Goal: Navigation & Orientation: Find specific page/section

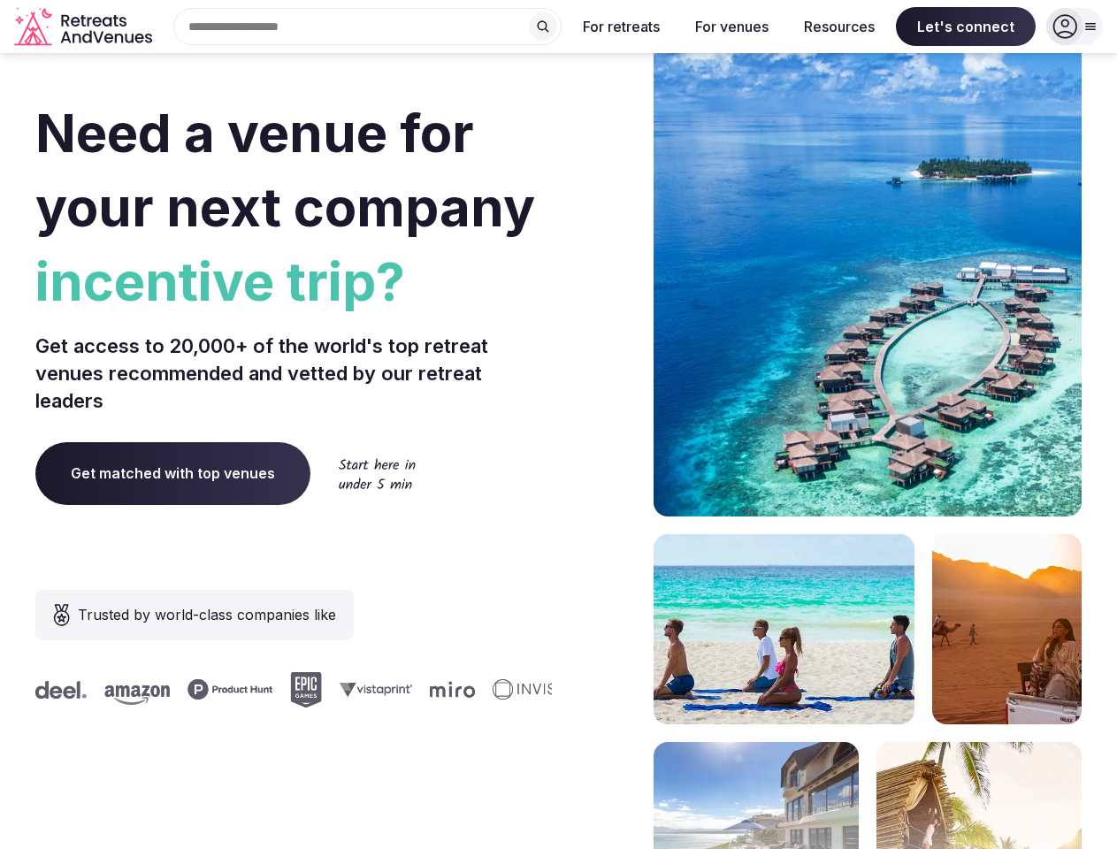
click at [558, 425] on div "Need a venue for your next company incentive trip? Get access to 20,000+ of the…" at bounding box center [558, 529] width 1046 height 1066
click at [368, 27] on div "Search Popular Destinations [GEOGRAPHIC_DATA], [GEOGRAPHIC_DATA] [GEOGRAPHIC_DA…" at bounding box center [360, 26] width 402 height 37
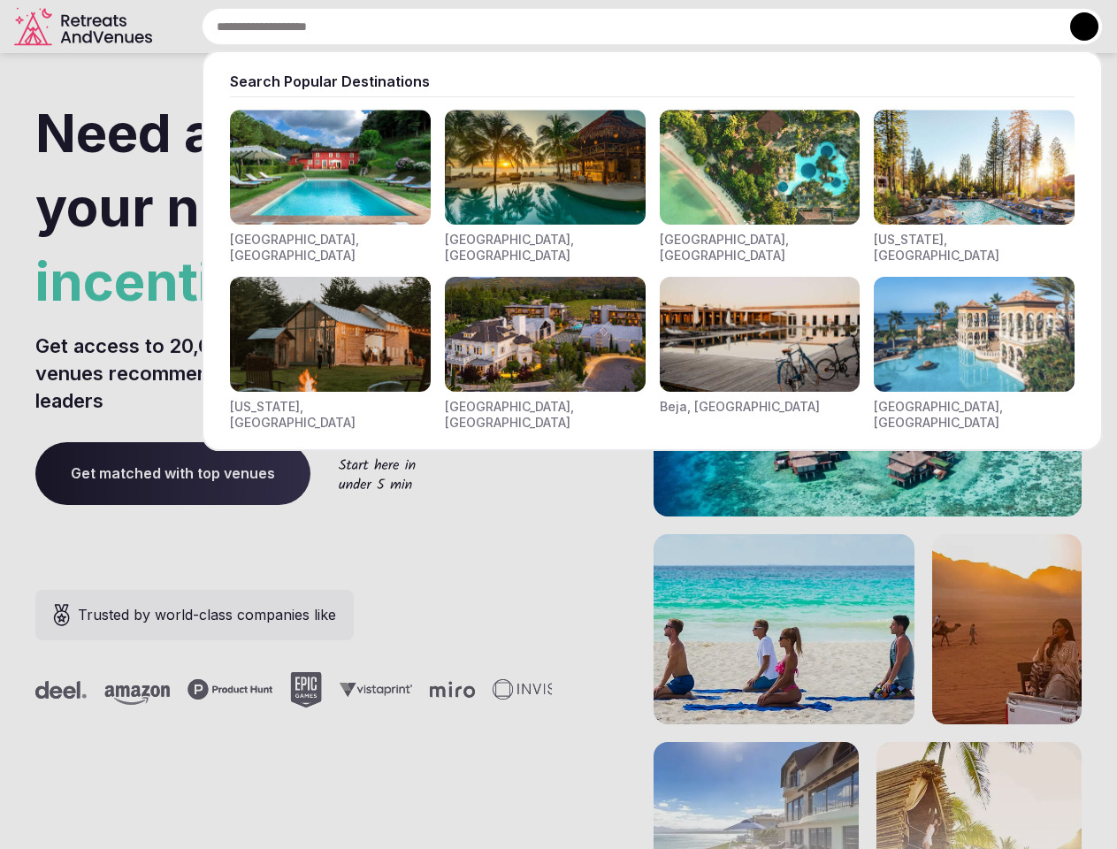
click at [543, 27] on input "text" at bounding box center [652, 26] width 901 height 37
click at [622, 27] on input "text" at bounding box center [652, 26] width 901 height 37
click at [732, 27] on input "text" at bounding box center [652, 26] width 901 height 37
click at [839, 27] on input "text" at bounding box center [652, 26] width 901 height 37
click at [966, 27] on input "text" at bounding box center [652, 26] width 901 height 37
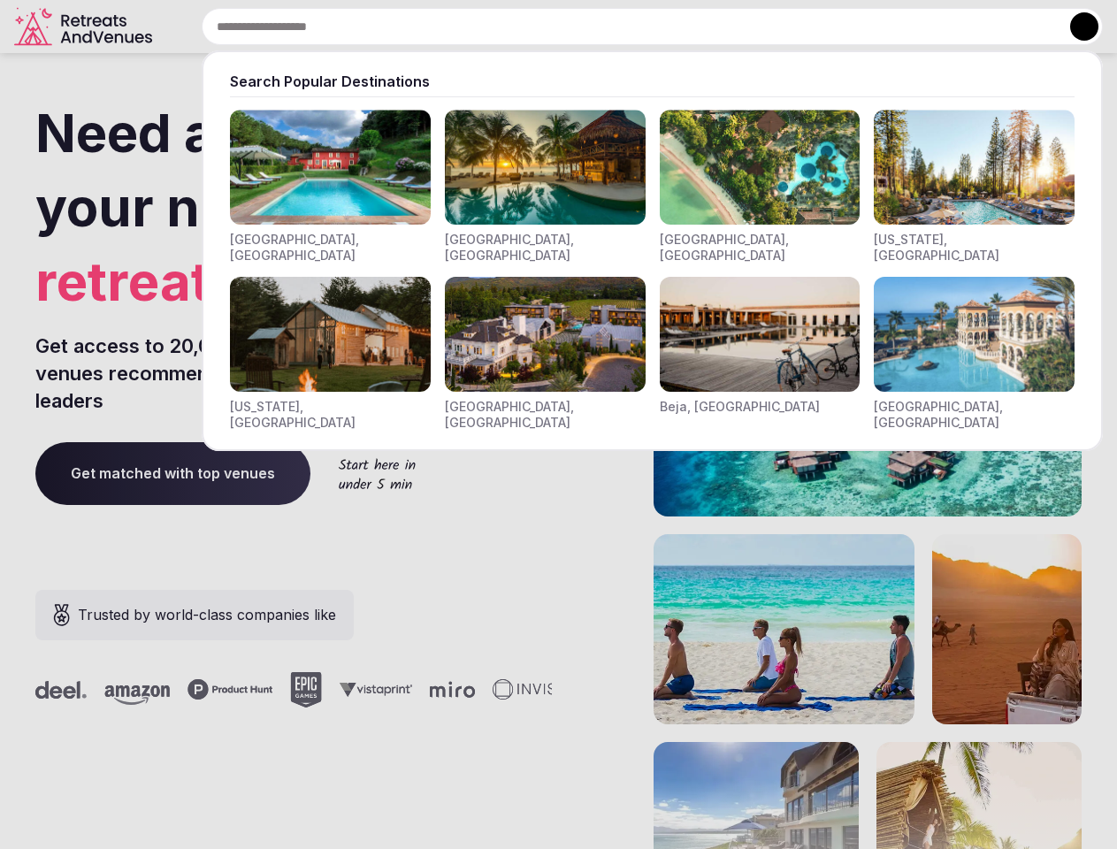
click at [1075, 27] on button at bounding box center [1084, 26] width 28 height 28
